Goal: Task Accomplishment & Management: Use online tool/utility

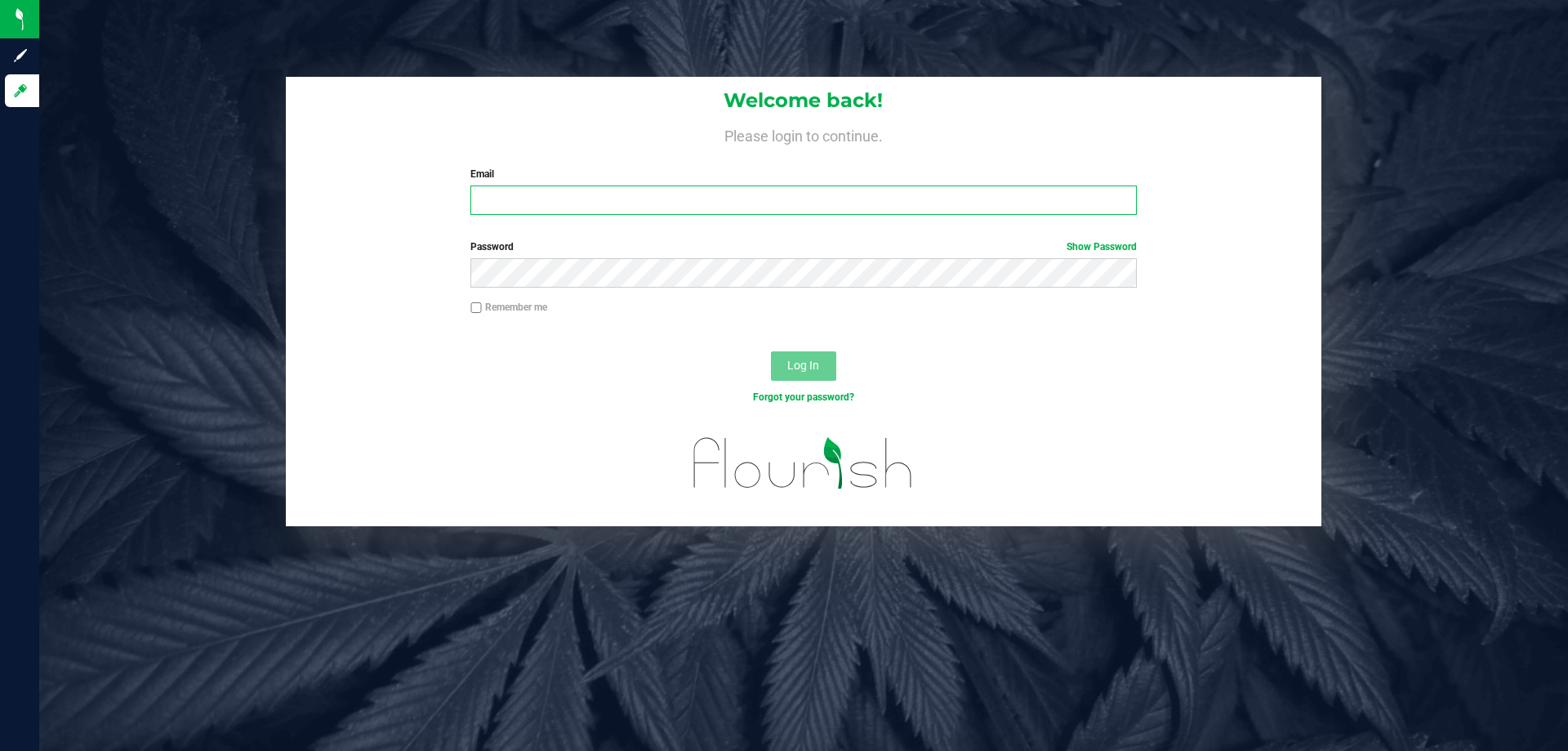
click at [673, 201] on input "Email" at bounding box center [803, 201] width 666 height 30
type input "[PERSON_NAME][EMAIL_ADDRESS][DOMAIN_NAME]"
click at [770, 351] on button "Log In" at bounding box center [803, 366] width 65 height 30
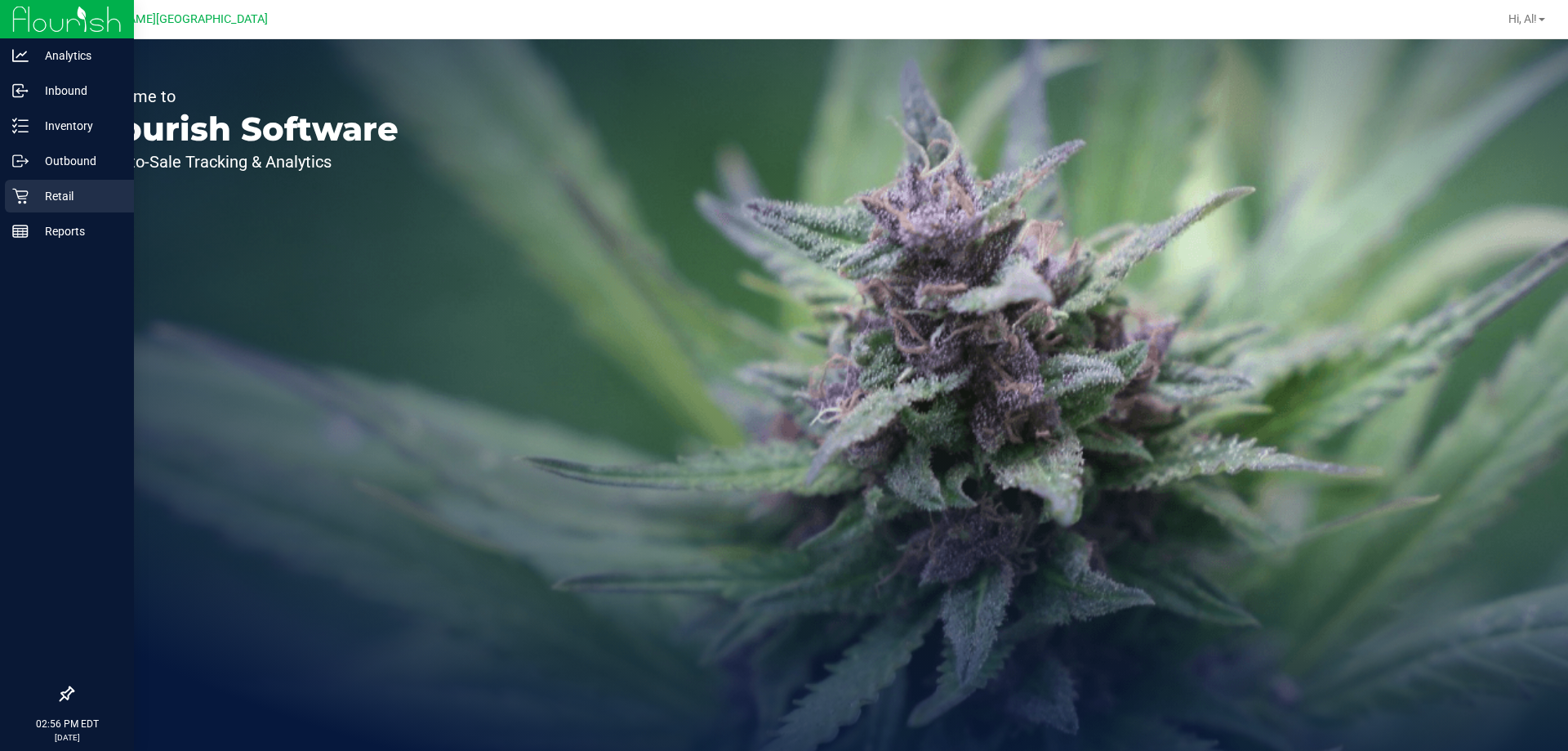
click at [63, 204] on p "Retail" at bounding box center [77, 196] width 98 height 20
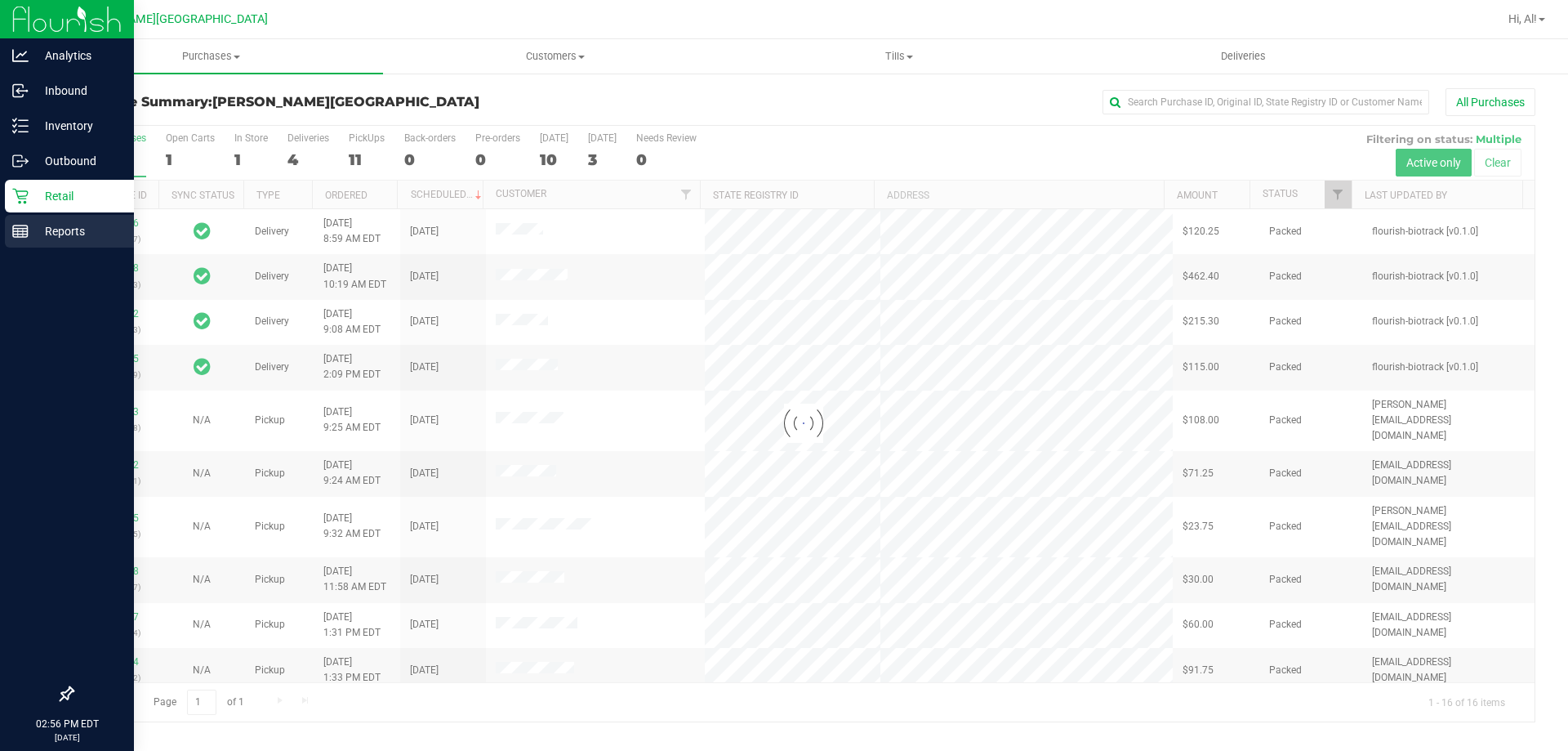
click at [9, 230] on div "Reports" at bounding box center [69, 230] width 129 height 33
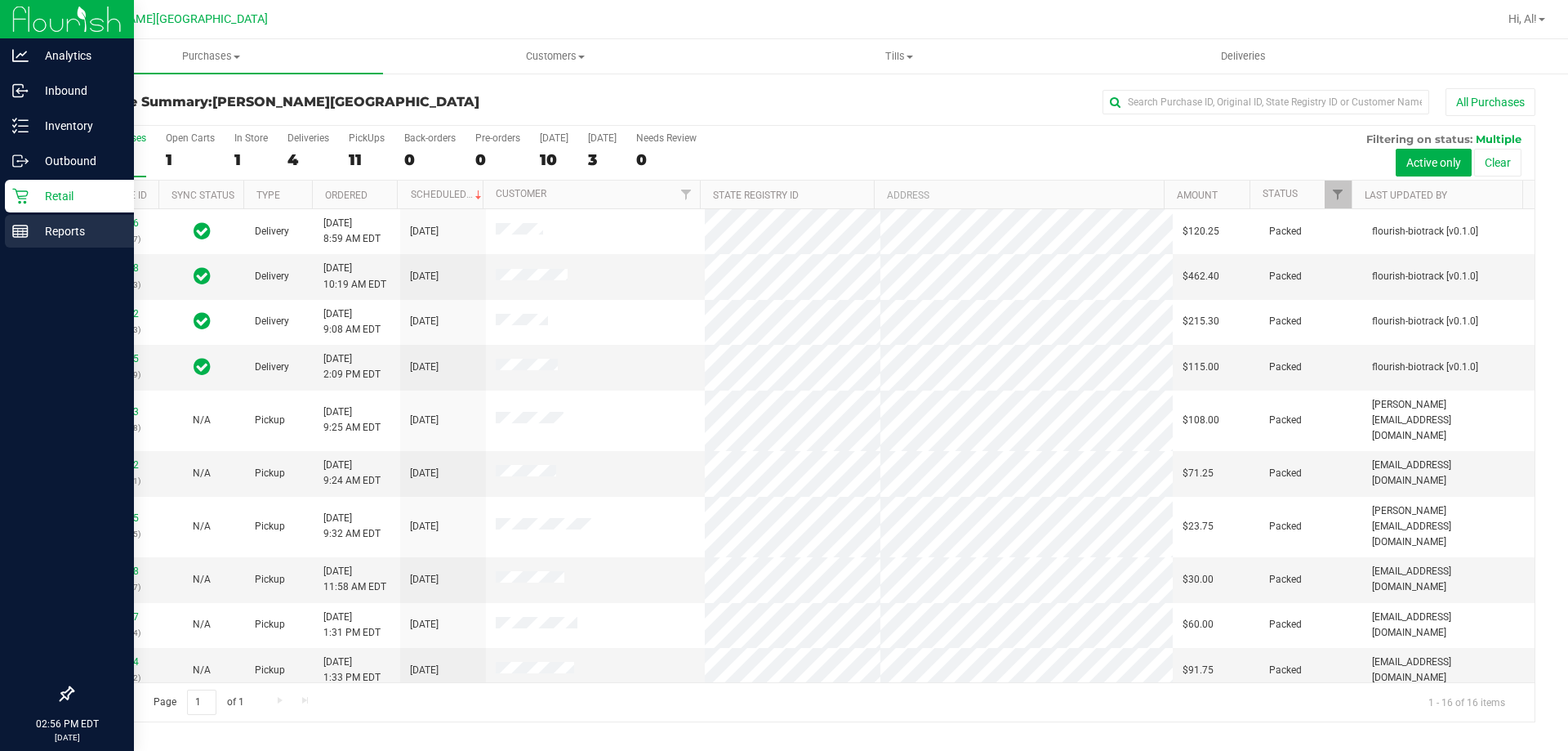
click at [18, 230] on line at bounding box center [18, 232] width 0 height 8
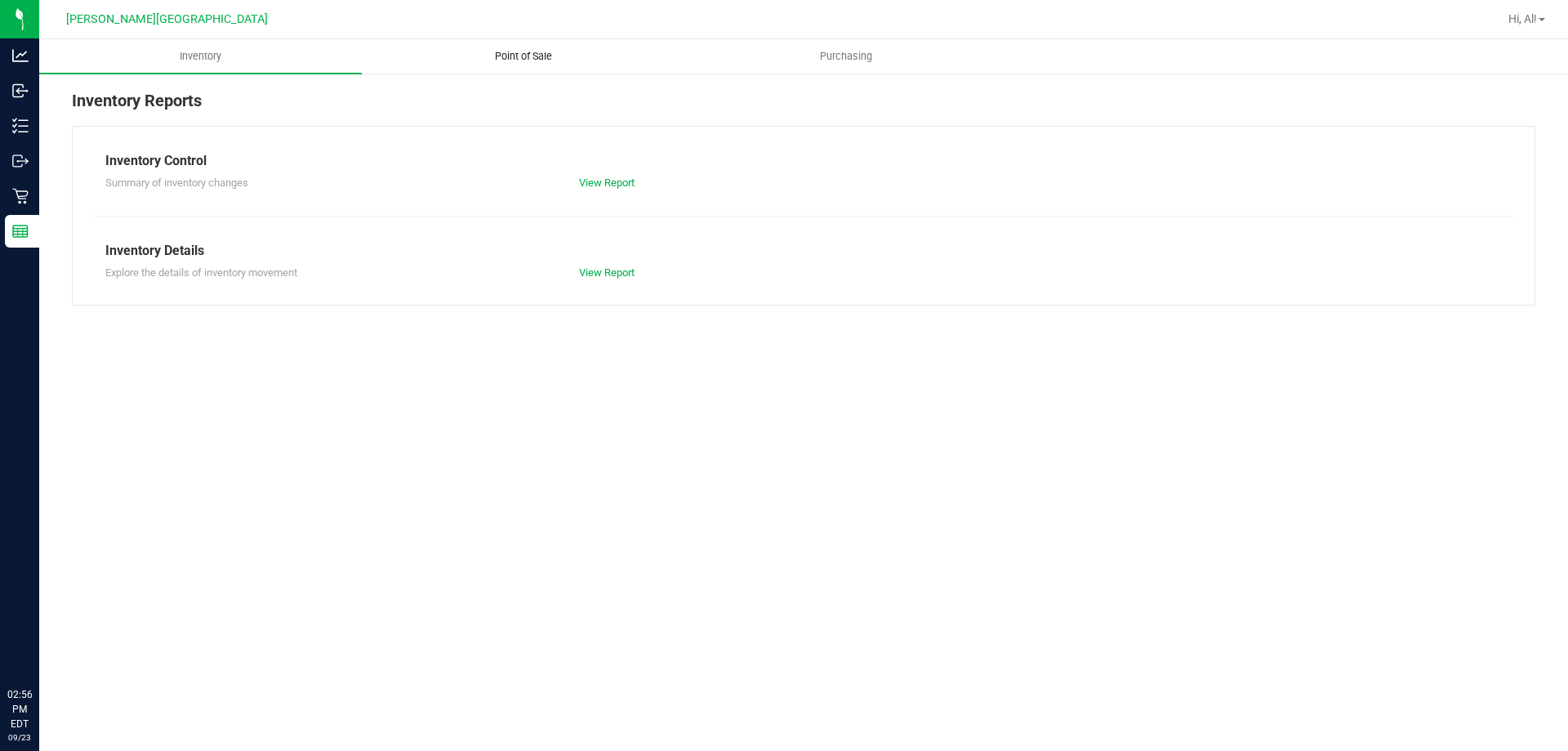
click at [508, 67] on uib-tab-heading "Point of Sale" at bounding box center [523, 56] width 321 height 33
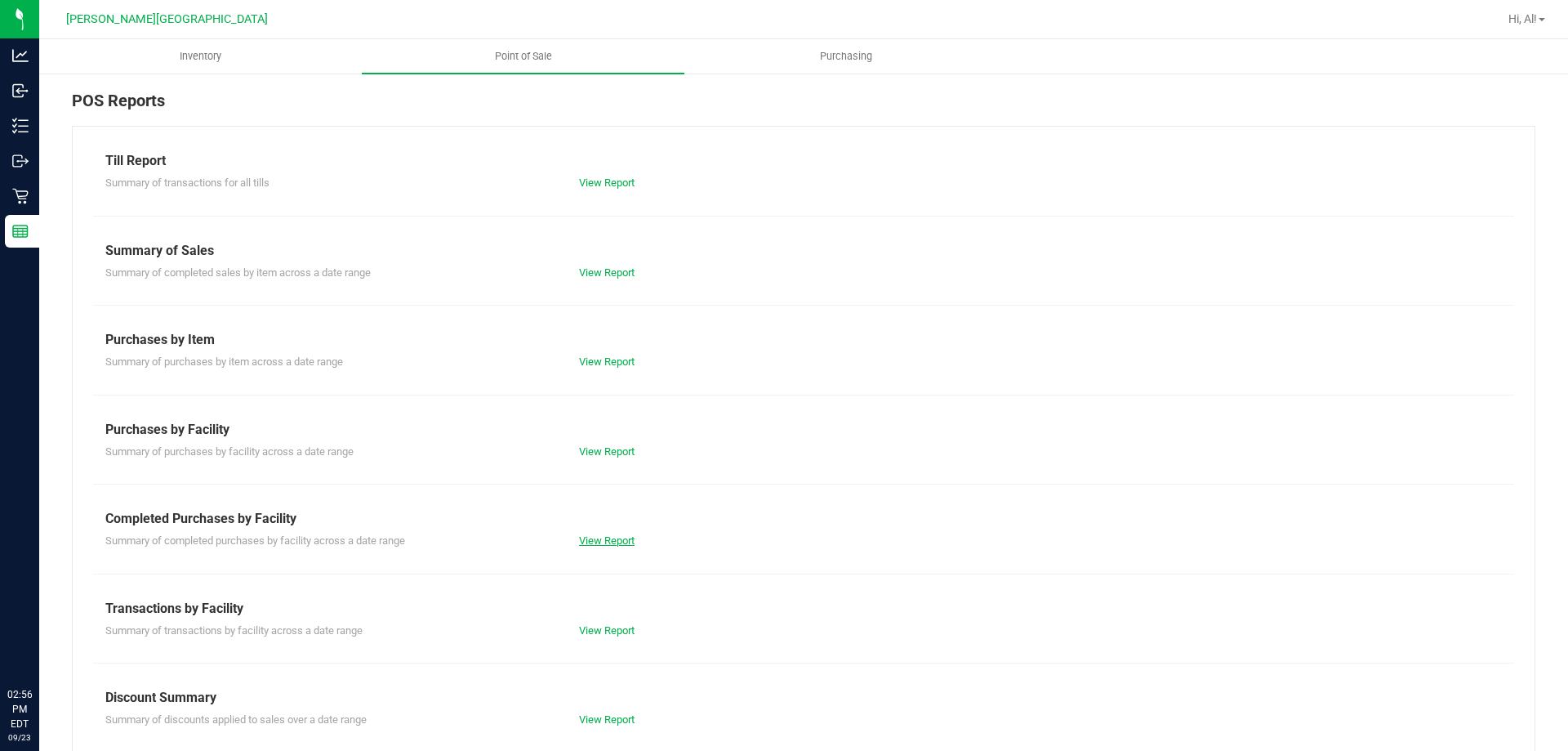
click at [589, 540] on link "View Report" at bounding box center [607, 540] width 56 height 12
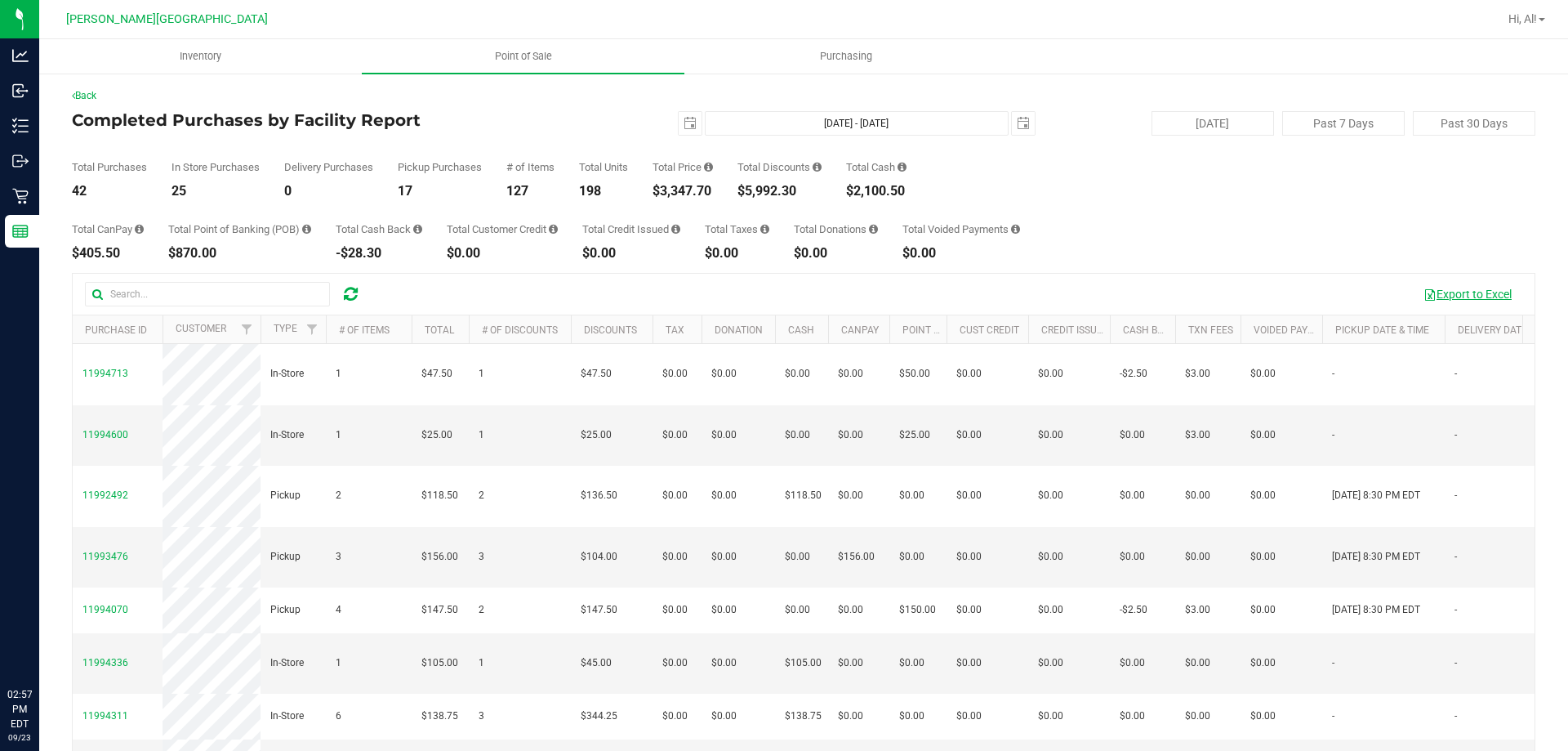
click at [1450, 297] on button "Export to Excel" at bounding box center [1467, 294] width 109 height 28
